Goal: Task Accomplishment & Management: Complete application form

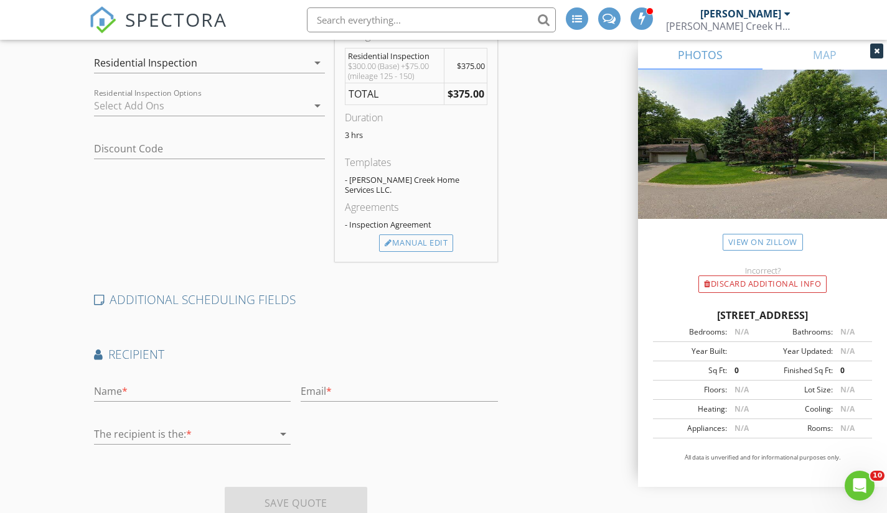
scroll to position [365, 0]
click at [119, 383] on input "text" at bounding box center [192, 393] width 197 height 21
type input "Saleena Roopram"
click at [352, 385] on input "text" at bounding box center [399, 393] width 197 height 21
type input "salenaroopram27@gmail.com"
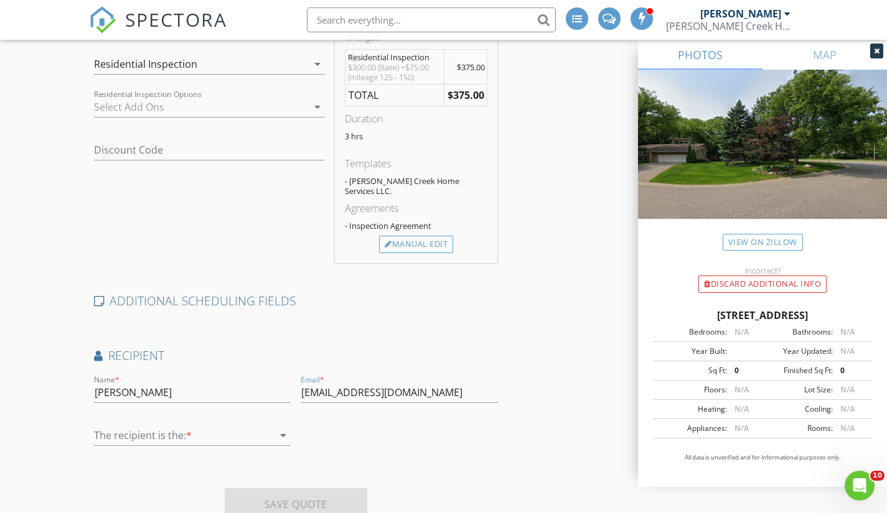
click at [279, 430] on icon "arrow_drop_down" at bounding box center [283, 435] width 15 height 15
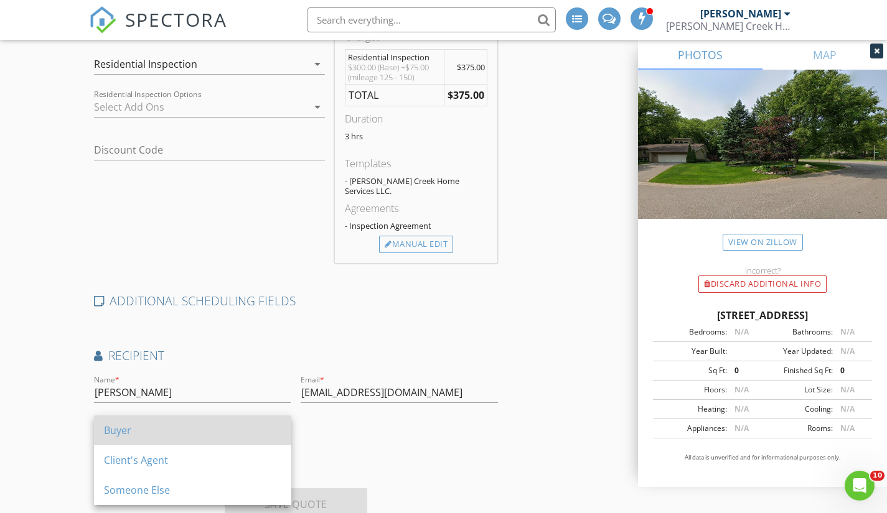
click at [256, 431] on div "Buyer" at bounding box center [192, 430] width 177 height 15
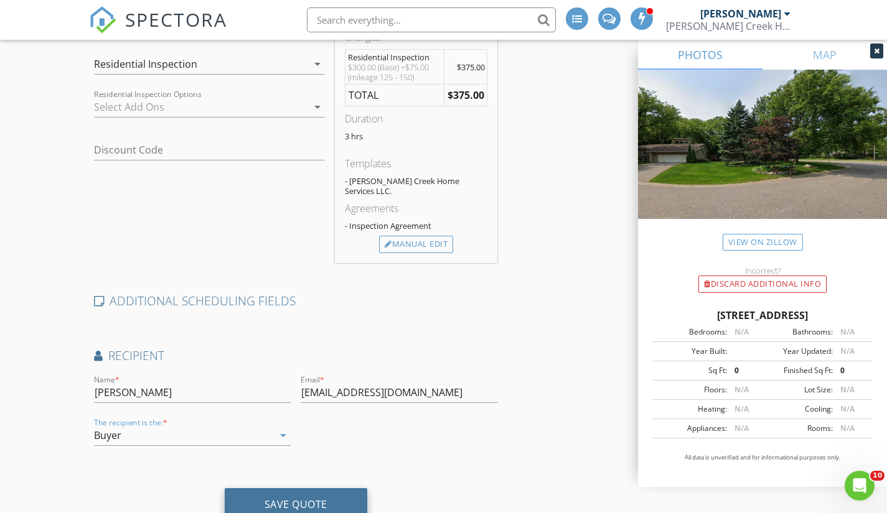
click at [294, 498] on div "Save Quote" at bounding box center [295, 504] width 63 height 12
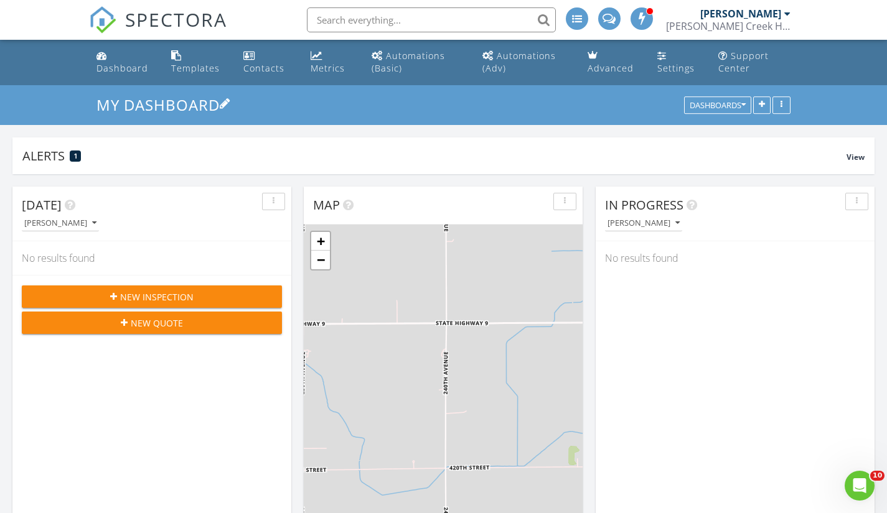
click at [181, 101] on link "My Dashboard" at bounding box center [163, 105] width 134 height 21
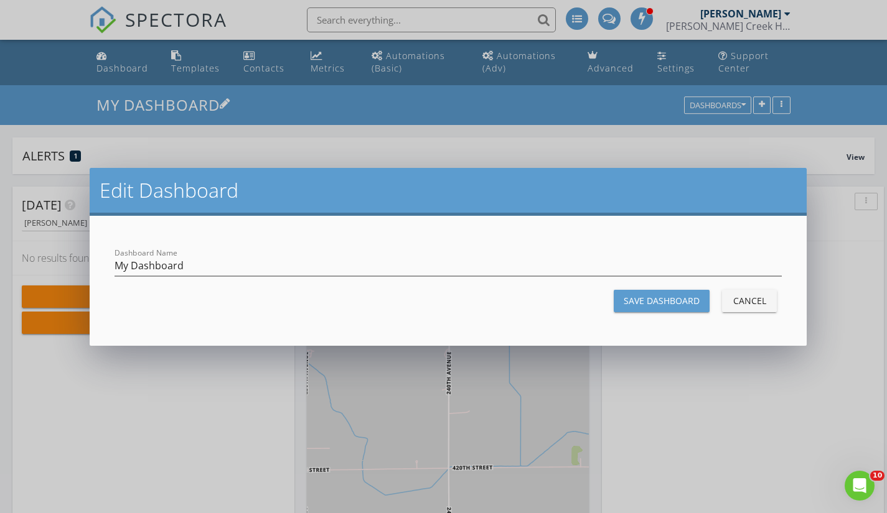
scroll to position [1152, 915]
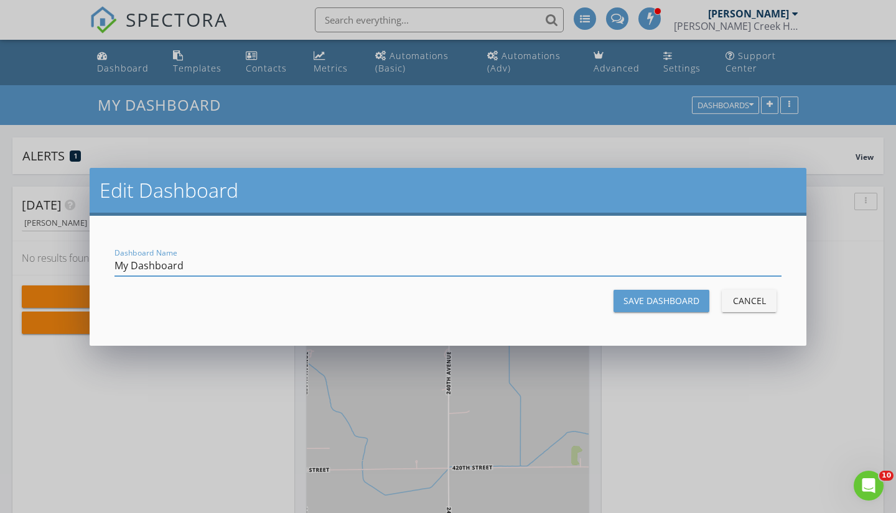
click at [760, 301] on div "Cancel" at bounding box center [749, 300] width 35 height 13
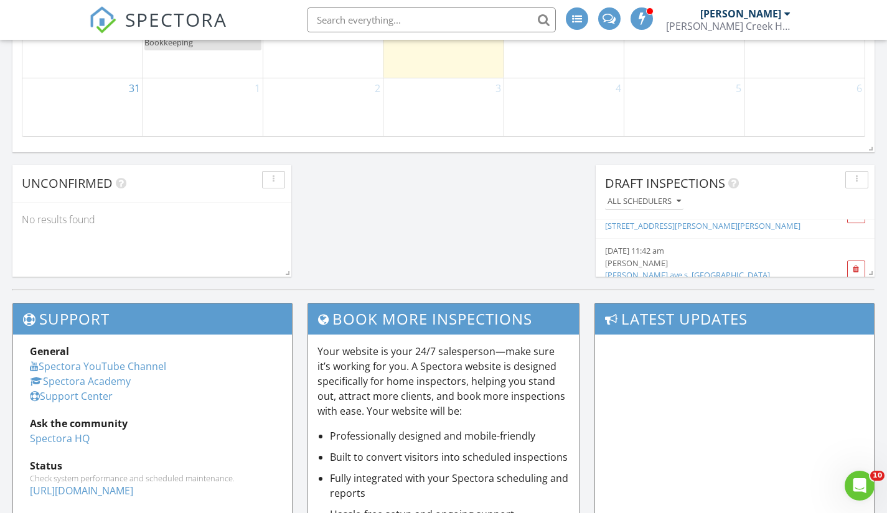
scroll to position [88, 0]
